Goal: Information Seeking & Learning: Learn about a topic

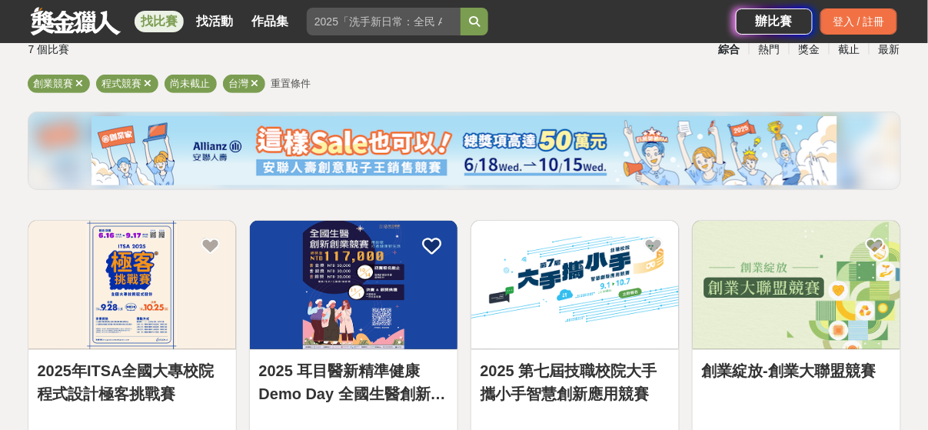
scroll to position [184, 0]
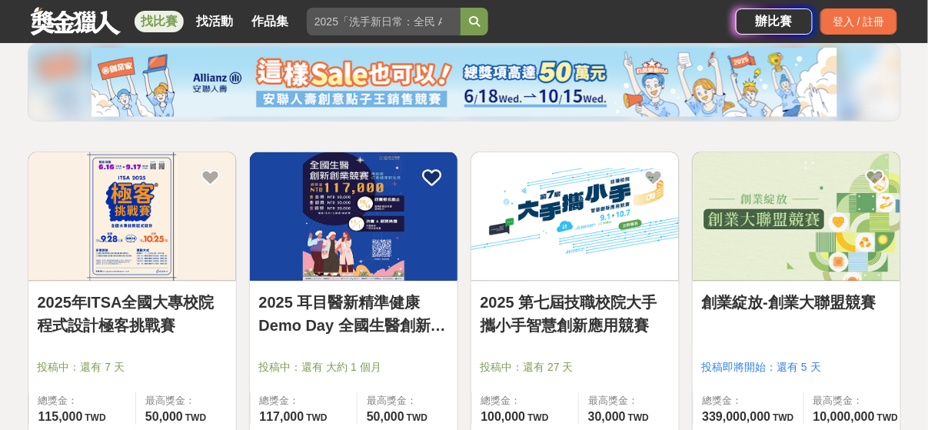
click at [193, 302] on link "2025年ITSA全國大專校院程式設計極客挑戰賽" at bounding box center [132, 314] width 189 height 46
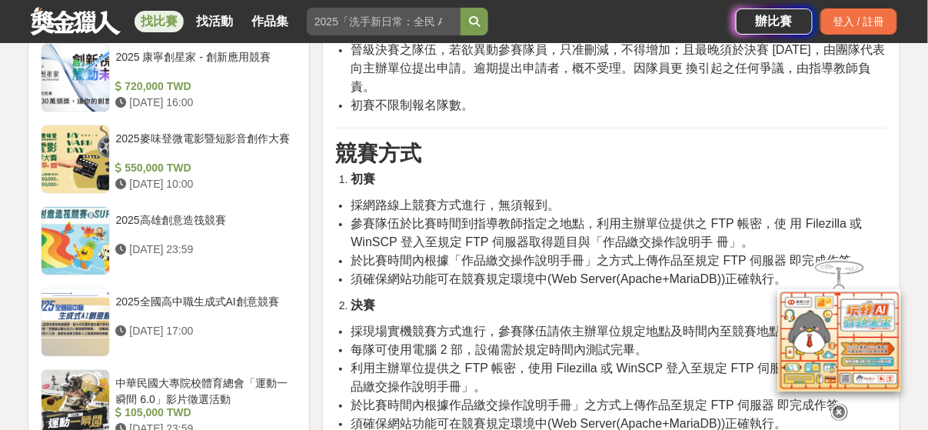
scroll to position [1414, 0]
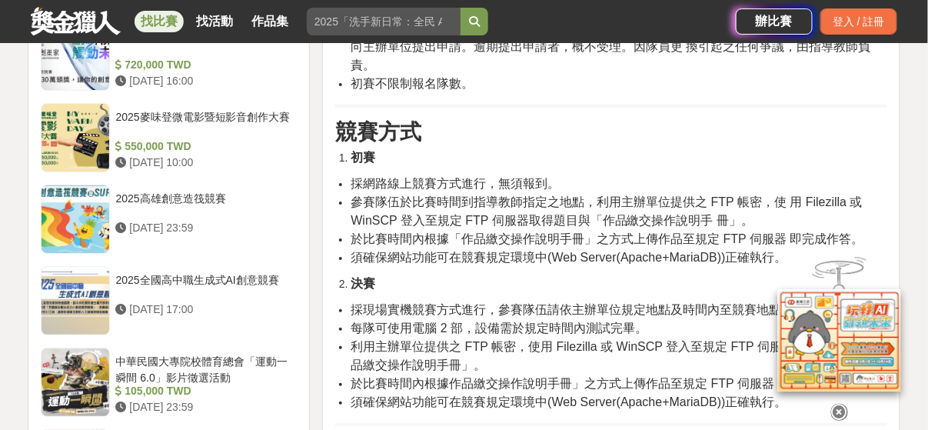
click at [839, 408] on icon at bounding box center [839, 412] width 17 height 17
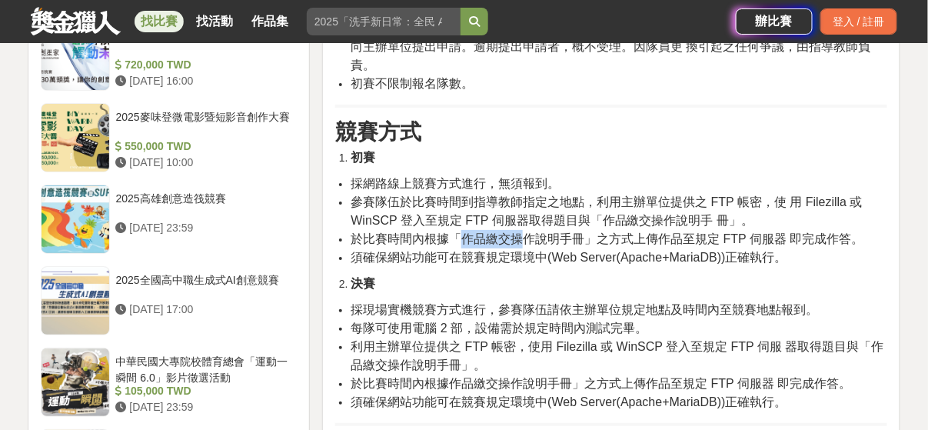
drag, startPoint x: 460, startPoint y: 254, endPoint x: 527, endPoint y: 257, distance: 66.1
click at [527, 245] on span "於比賽時間內根據「作品繳交操作說明手冊」之方式上傳作品至規定 FTP 伺服器 即完成作答。" at bounding box center [607, 238] width 513 height 13
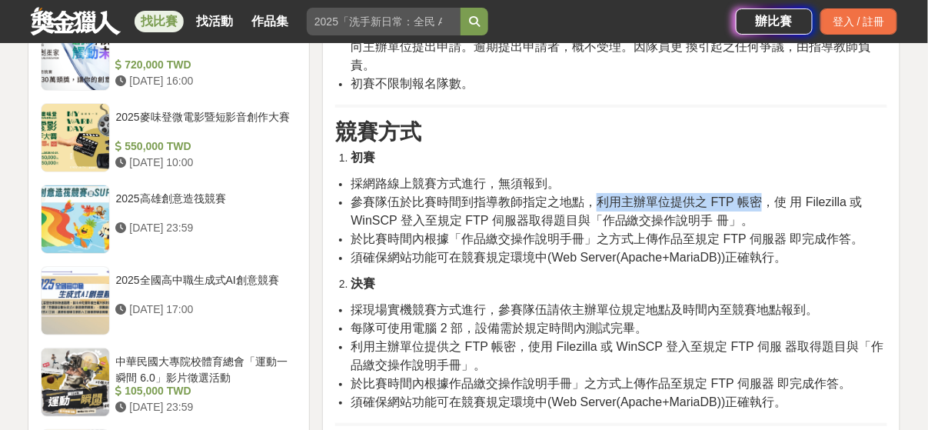
drag, startPoint x: 601, startPoint y: 217, endPoint x: 761, endPoint y: 218, distance: 159.9
click at [761, 218] on span "參賽隊伍於比賽時間到指導教師指定之地點，利用主辦單位提供之 FTP 帳密，使 用 Filezilla 或 WinSCP 登入至規定 FTP 伺服器取得題目與「…" at bounding box center [607, 211] width 512 height 32
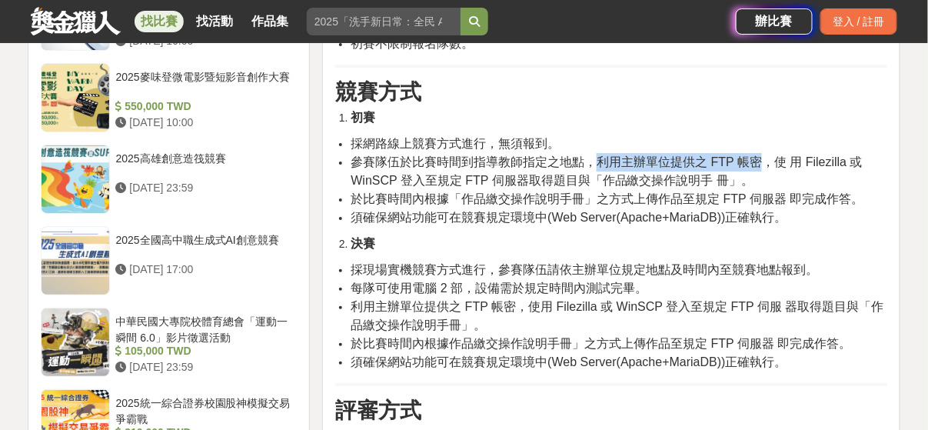
scroll to position [1476, 0]
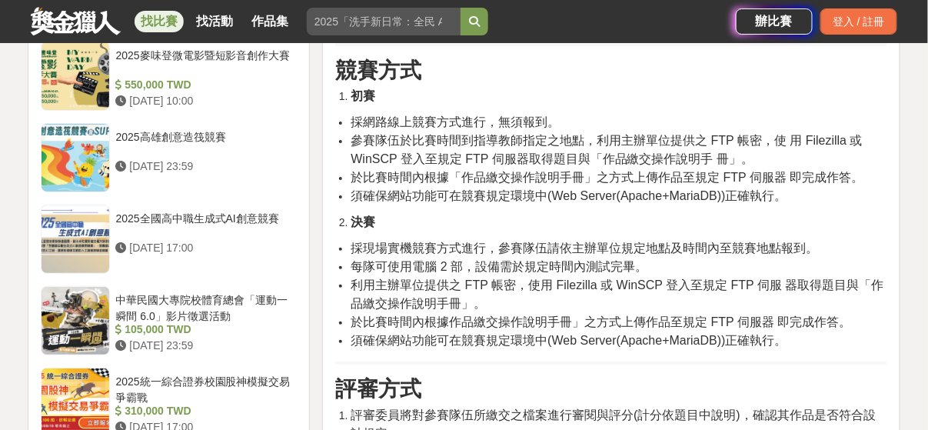
click at [473, 254] on span "採現場實機競賽方式進行，參賽隊伍請依主辦單位規定地點及時間內至競賽地點報到。" at bounding box center [584, 247] width 467 height 13
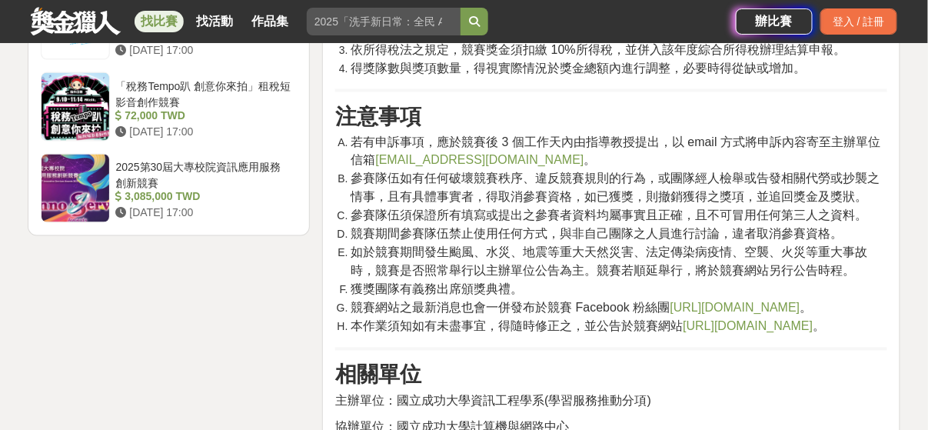
scroll to position [2152, 0]
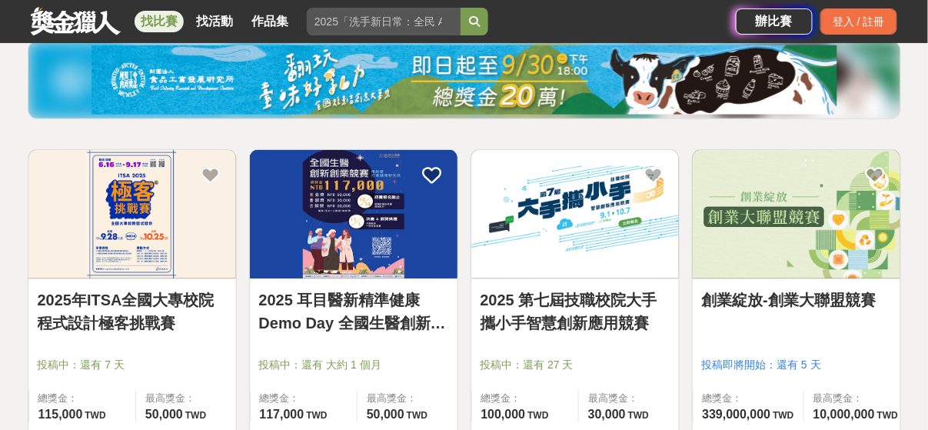
scroll to position [184, 0]
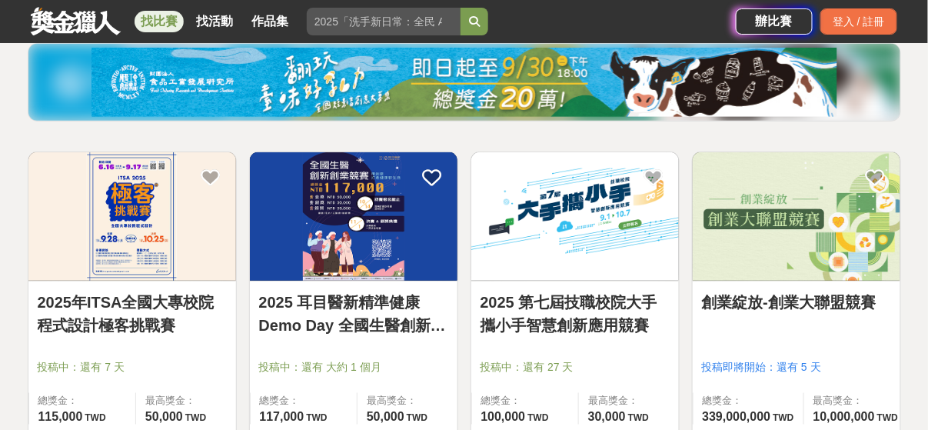
click at [692, 283] on div "創業綻放-創業大聯盟競賽 投稿即將開始：還有 5 天 總獎金： 339,000,000 3.39 億 TWD 最高獎金： 10,000,000 TWD 450…" at bounding box center [796, 308] width 209 height 314
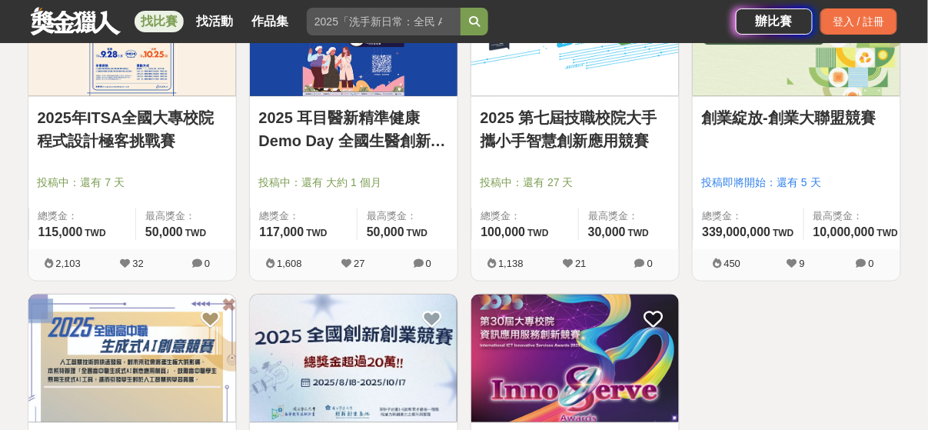
scroll to position [307, 0]
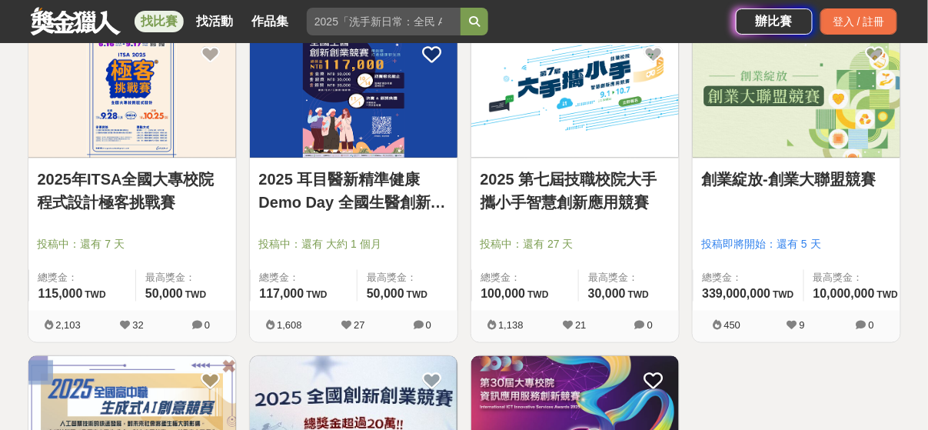
click at [355, 179] on link "2025 耳目醫新精準健康 Demo Day 全國生醫創新創業競賽" at bounding box center [353, 191] width 189 height 46
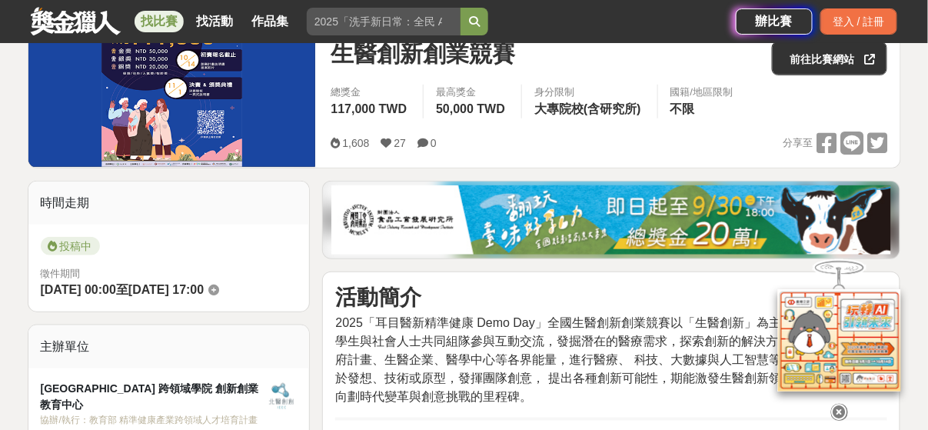
scroll to position [307, 0]
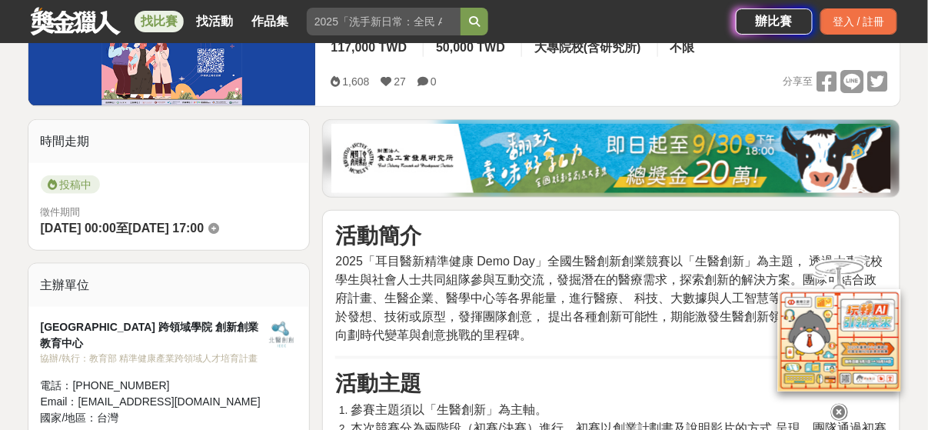
click at [839, 402] on icon at bounding box center [839, 410] width 17 height 17
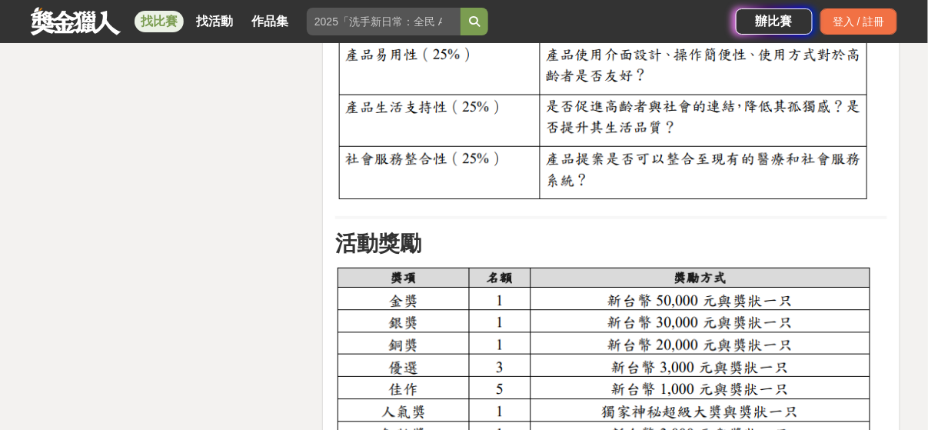
scroll to position [0, 0]
